Goal: Information Seeking & Learning: Check status

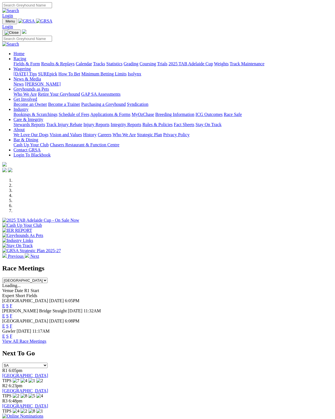
scroll to position [253, 0]
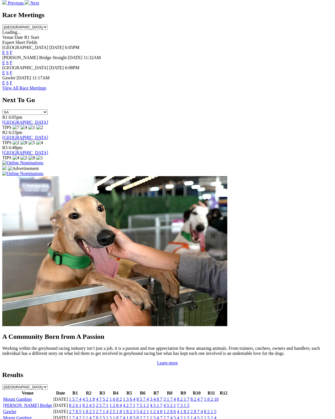
click at [17, 403] on link "[PERSON_NAME] Bridge" at bounding box center [27, 405] width 49 height 5
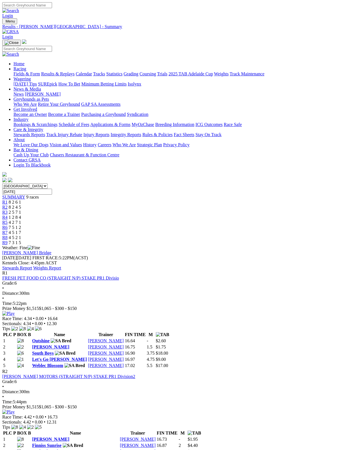
click at [32, 266] on link "Stewards Report" at bounding box center [17, 268] width 30 height 5
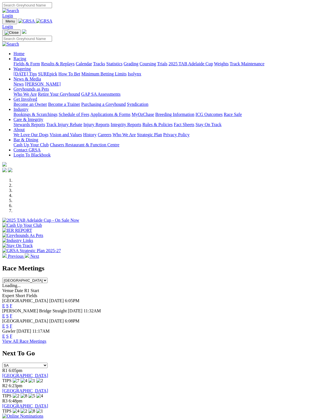
scroll to position [165, 0]
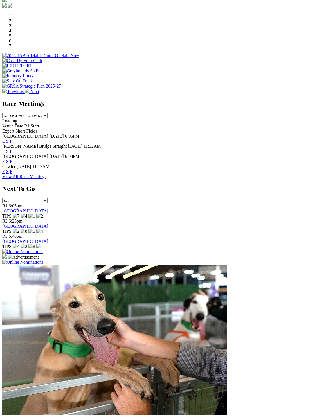
click at [12, 169] on link "F" at bounding box center [11, 171] width 3 height 5
